Goal: Task Accomplishment & Management: Manage account settings

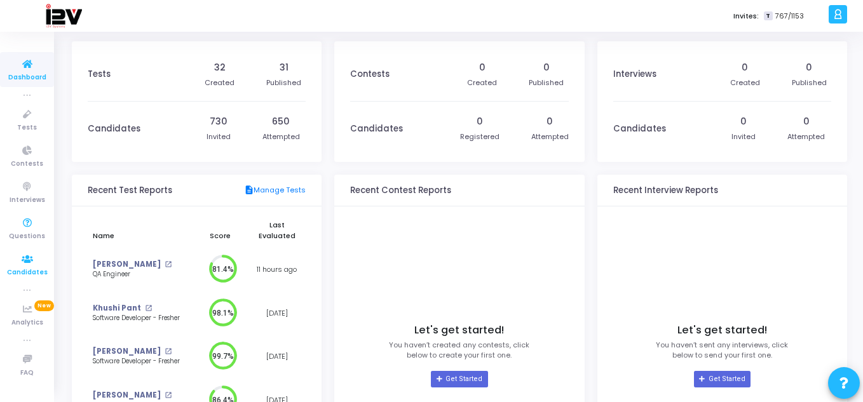
click at [31, 260] on icon at bounding box center [27, 260] width 27 height 16
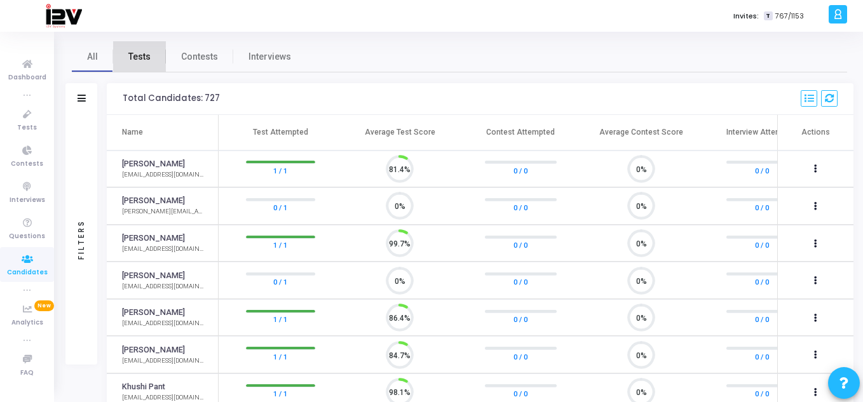
click at [149, 57] on span "Tests" at bounding box center [139, 56] width 22 height 13
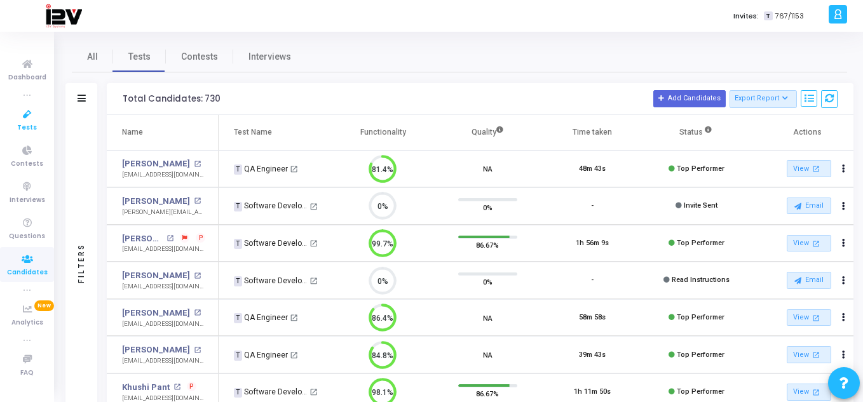
click at [27, 120] on icon at bounding box center [27, 115] width 27 height 16
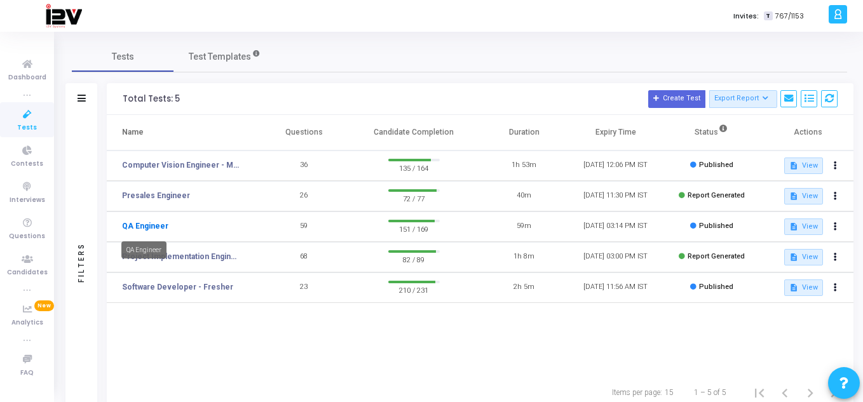
click at [143, 227] on link "QA Engineer" at bounding box center [145, 225] width 46 height 11
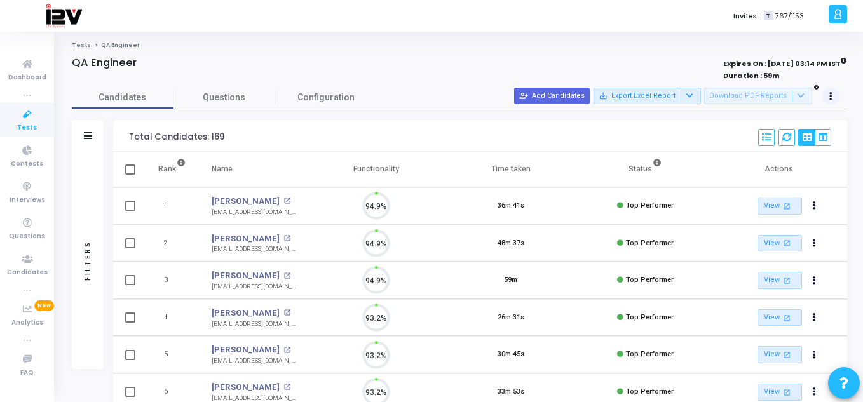
scroll to position [27, 32]
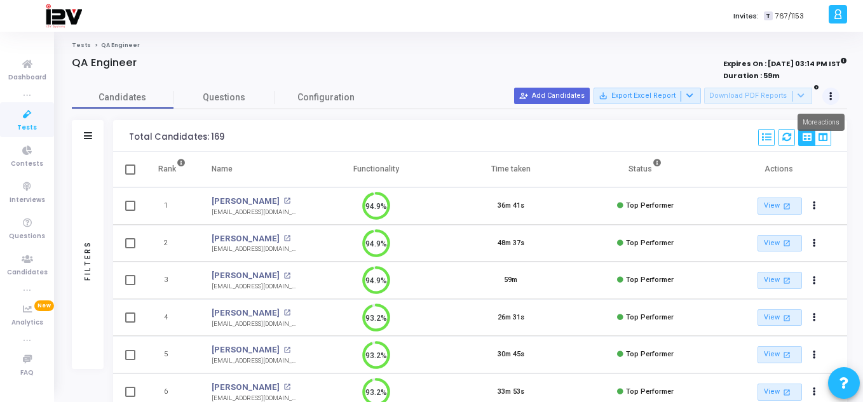
click at [831, 100] on button at bounding box center [831, 97] width 18 height 18
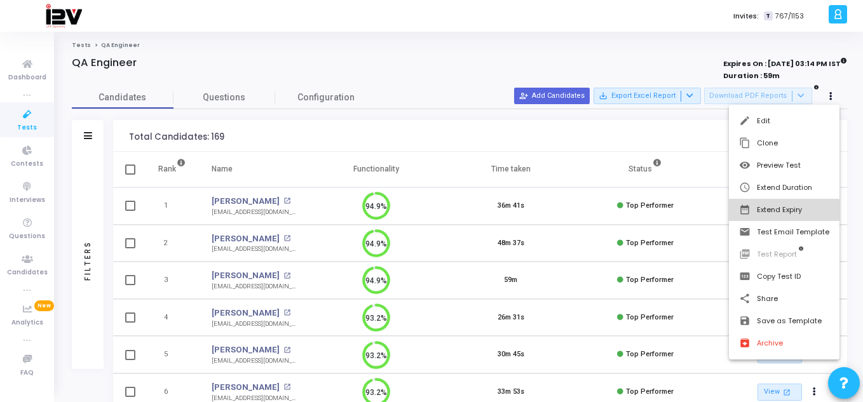
click at [781, 213] on button "date_range Extend Expiry" at bounding box center [784, 210] width 111 height 22
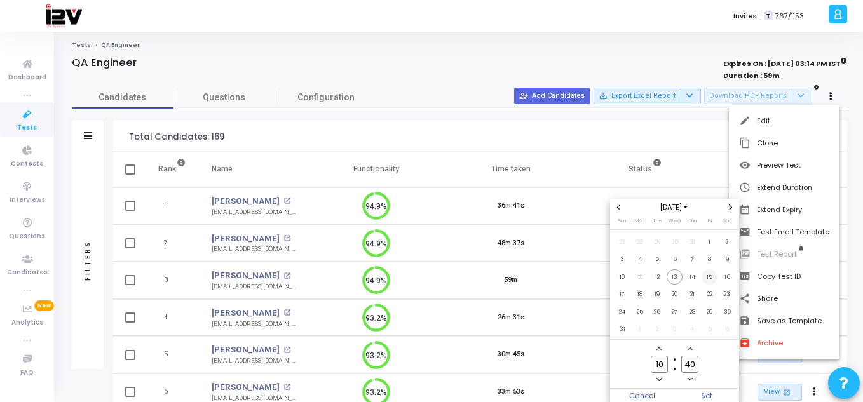
click at [708, 277] on span "15" at bounding box center [709, 277] width 16 height 16
click at [701, 393] on span "Set" at bounding box center [707, 396] width 65 height 14
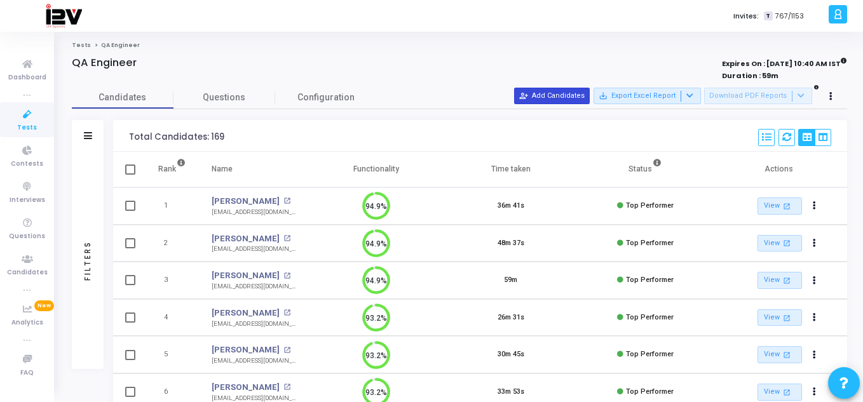
click at [569, 97] on button "person_add_alt Add Candidates" at bounding box center [552, 96] width 76 height 17
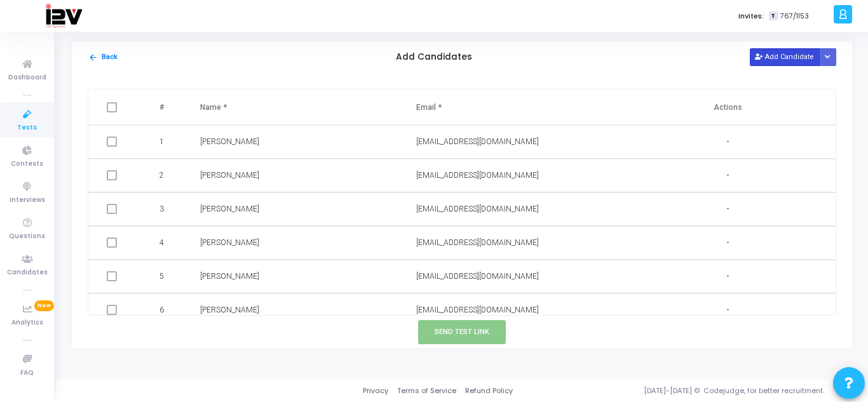
click at [790, 52] on button "Add Candidate" at bounding box center [785, 56] width 70 height 17
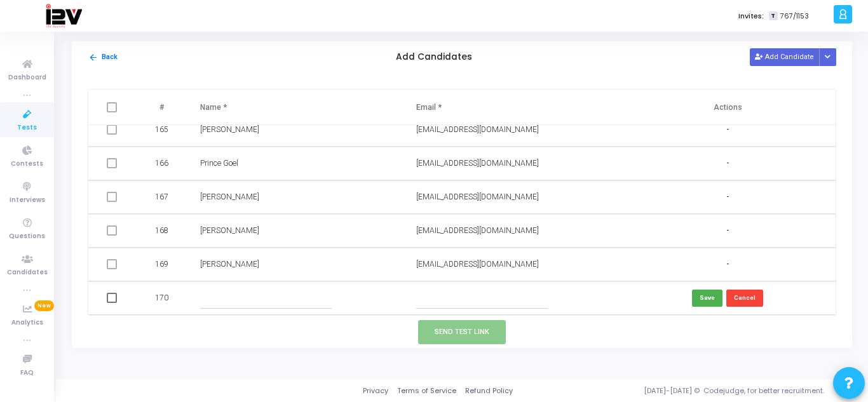
click at [257, 301] on input "text" at bounding box center [266, 298] width 132 height 21
type input "[PERSON_NAME]"
click at [435, 294] on input "text" at bounding box center [482, 298] width 132 height 21
paste input "[EMAIL_ADDRESS][DOMAIN_NAME]"
type input "[EMAIL_ADDRESS][DOMAIN_NAME]"
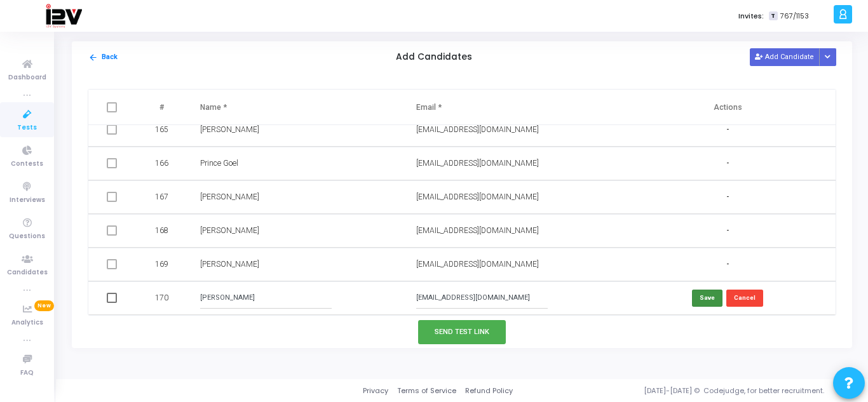
click at [711, 301] on button "Save" at bounding box center [707, 298] width 30 height 17
click at [470, 335] on button "Send Test Link" at bounding box center [462, 332] width 88 height 24
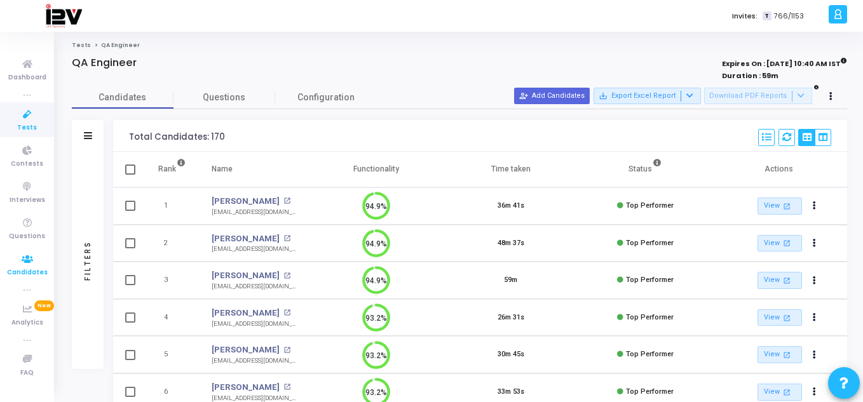
click at [29, 256] on icon at bounding box center [27, 260] width 27 height 16
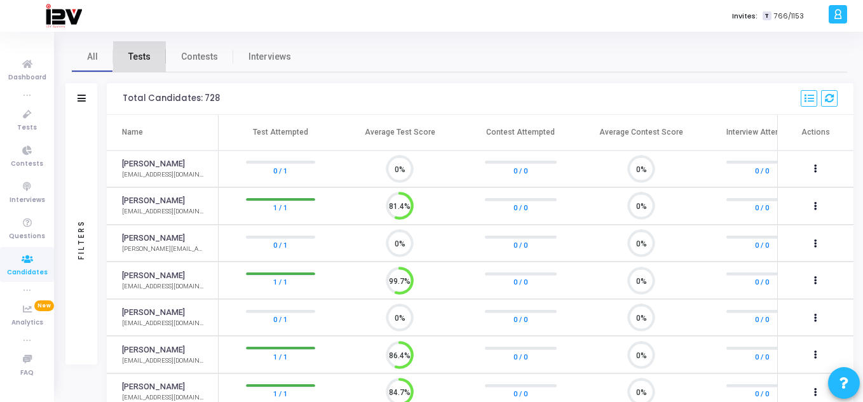
click at [139, 55] on span "Tests" at bounding box center [139, 56] width 22 height 13
